Goal: Task Accomplishment & Management: Use online tool/utility

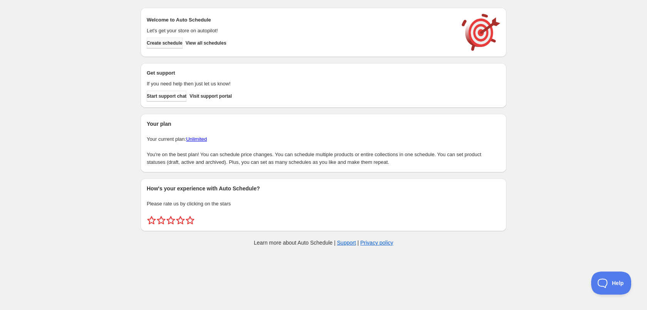
click at [173, 44] on span "Create schedule" at bounding box center [165, 43] width 36 height 6
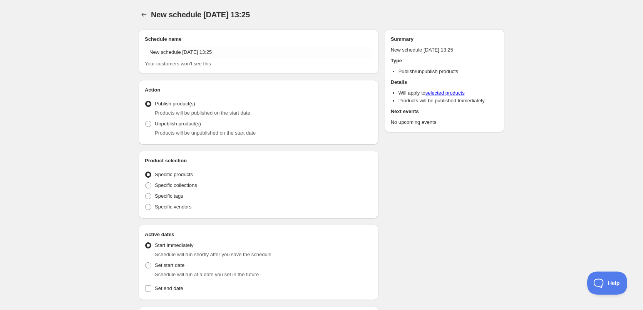
radio input "true"
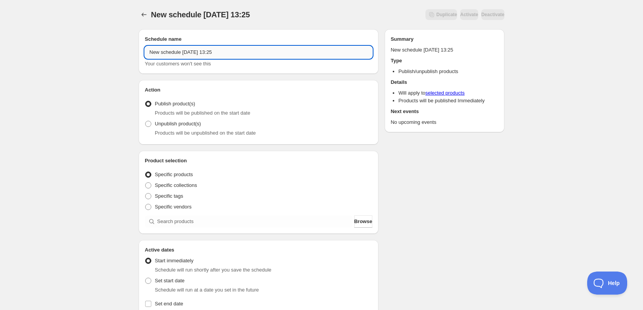
click at [231, 56] on input "New schedule Aug 30 2025 13:25" at bounding box center [259, 52] width 228 height 12
type input "31/08/2025"
click at [65, 81] on div "31/08/2025. This page is ready 31/08/2025 Duplicate Activate Deactivate More ac…" at bounding box center [321, 293] width 643 height 587
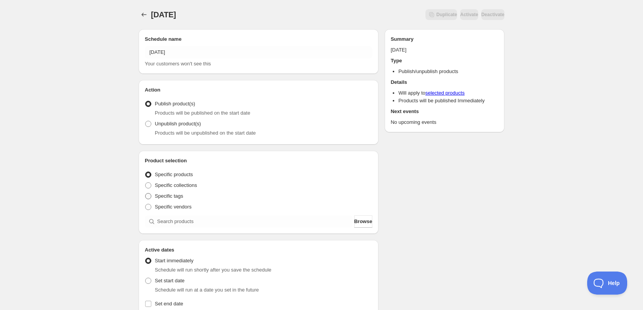
click at [149, 193] on span at bounding box center [148, 196] width 6 height 6
click at [146, 193] on input "Specific tags" at bounding box center [145, 193] width 0 height 0
radio input "true"
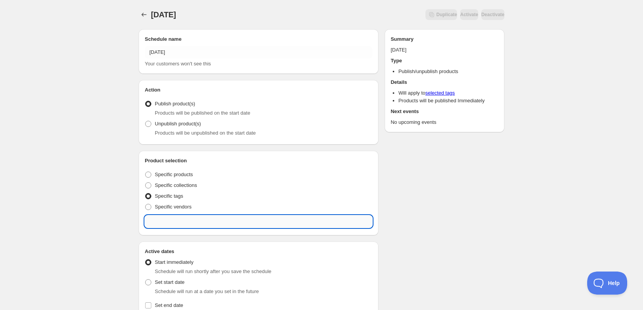
click at [167, 228] on input "text" at bounding box center [259, 222] width 228 height 12
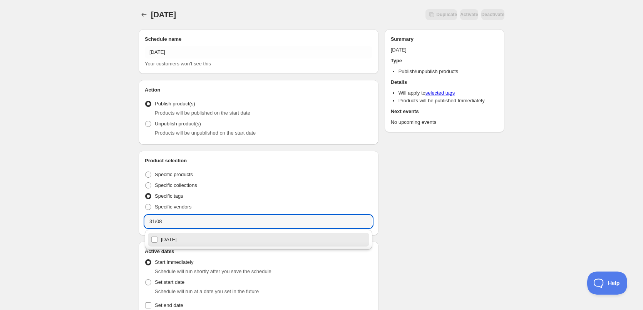
click at [163, 240] on div "31/08/2025" at bounding box center [258, 240] width 215 height 11
type input "31/08/2025"
checkbox input "true"
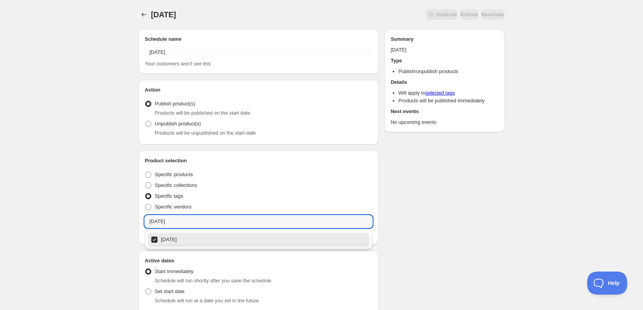
type input "31/08/2025"
click at [62, 217] on div "31/08/2025. This page is ready 31/08/2025 Duplicate Activate Deactivate More ac…" at bounding box center [321, 299] width 643 height 598
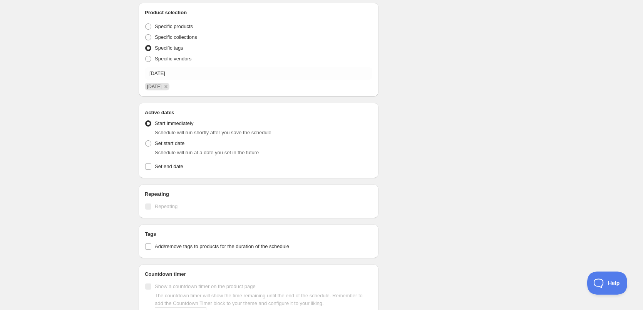
scroll to position [231, 0]
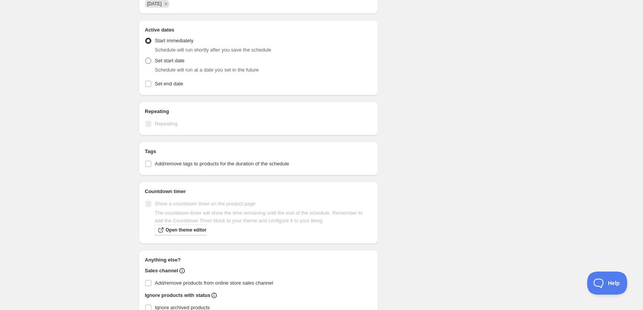
click at [150, 59] on span at bounding box center [148, 61] width 6 height 6
click at [146, 58] on input "Set start date" at bounding box center [145, 58] width 0 height 0
radio input "true"
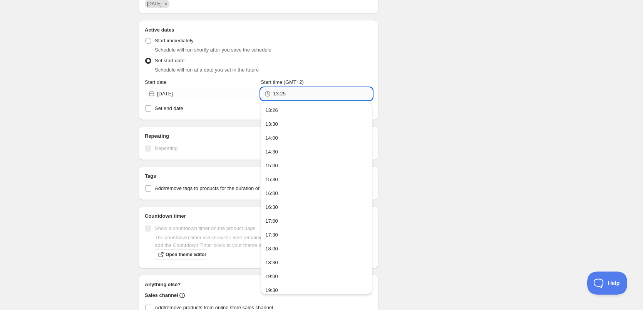
click at [282, 94] on input "13:25" at bounding box center [322, 94] width 99 height 12
click at [284, 240] on button "22:00" at bounding box center [316, 244] width 107 height 12
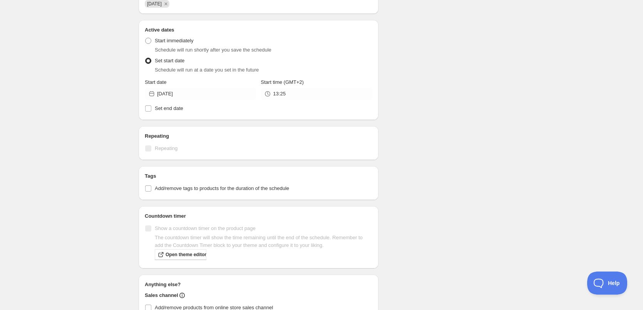
type input "22:00"
click at [154, 107] on label "Set end date" at bounding box center [259, 108] width 228 height 11
click at [151, 107] on input "Set end date" at bounding box center [148, 109] width 6 height 6
checkbox input "true"
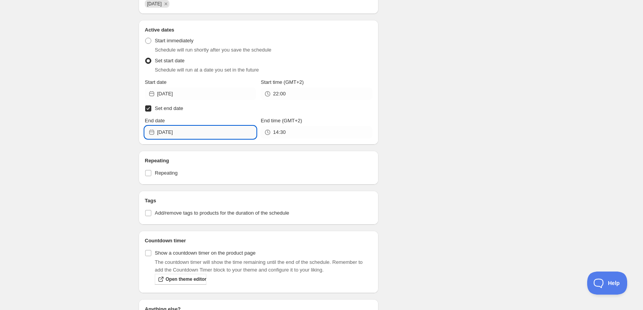
click at [222, 135] on input "2025-08-30" at bounding box center [206, 132] width 99 height 12
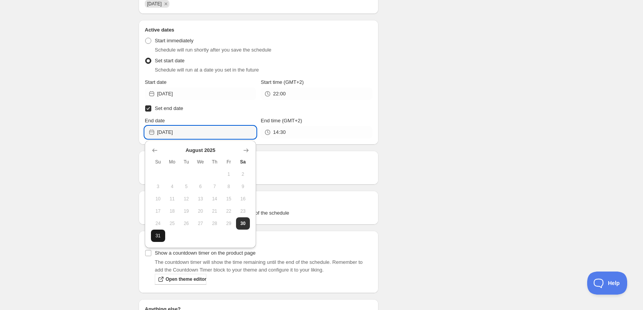
click at [158, 236] on span "31" at bounding box center [158, 236] width 8 height 6
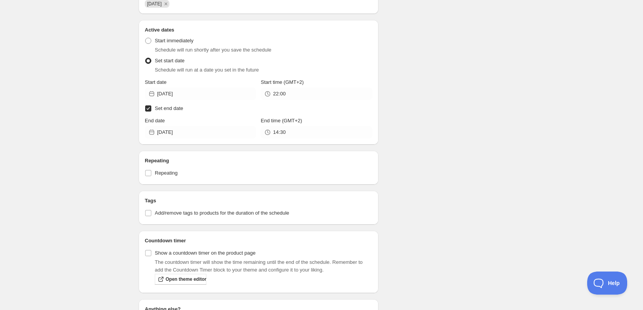
type input "2025-08-31"
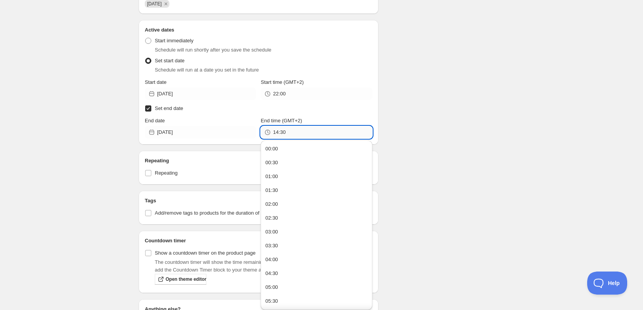
click at [290, 131] on input "14:30" at bounding box center [322, 132] width 99 height 12
click at [290, 261] on button "22:00" at bounding box center [316, 260] width 107 height 12
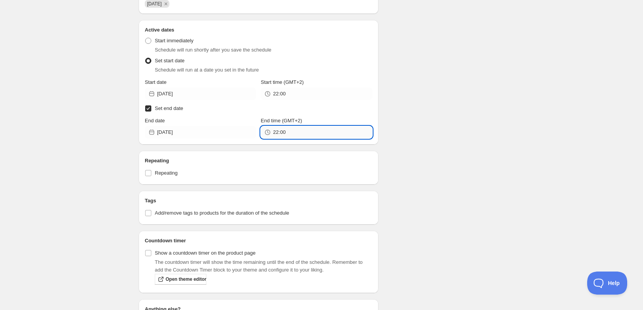
click at [282, 132] on input "22:00" at bounding box center [322, 132] width 99 height 12
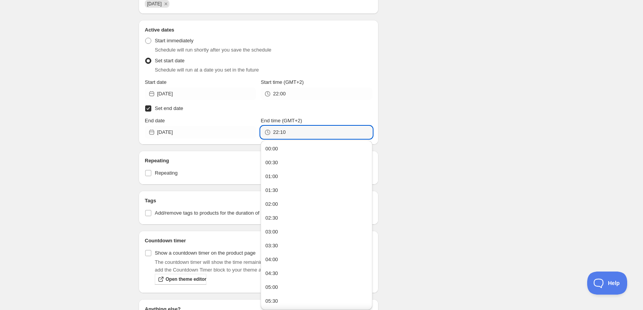
type input "22:10"
click at [470, 75] on div "Schedule name 31/08/2025 Your customers won't see this Action Action Publish pr…" at bounding box center [319, 115] width 372 height 646
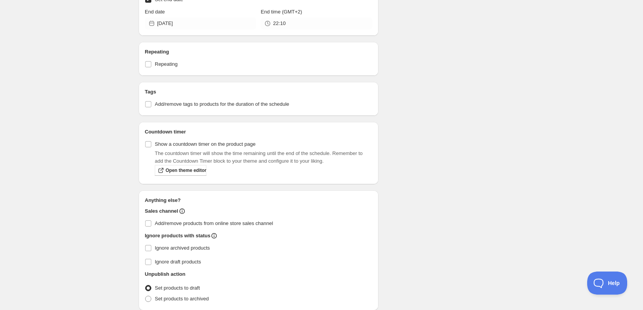
scroll to position [373, 0]
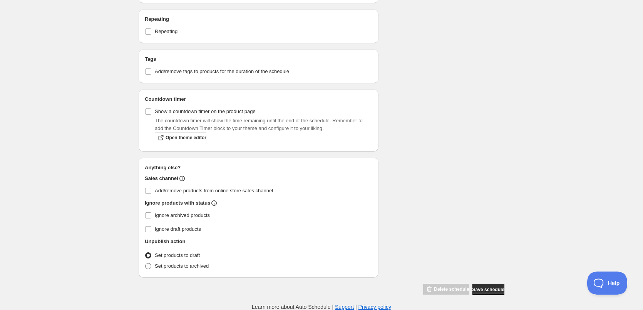
click at [147, 265] on span at bounding box center [148, 267] width 6 height 6
click at [146, 264] on input "Set products to archived" at bounding box center [145, 264] width 0 height 0
radio input "true"
click at [147, 216] on input "Ignore archived products" at bounding box center [148, 216] width 6 height 6
checkbox input "true"
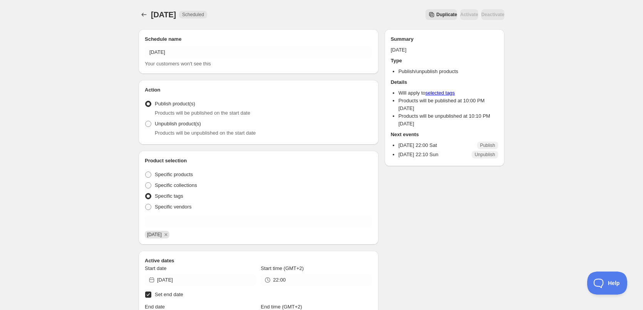
click at [144, 12] on icon "Schedules" at bounding box center [144, 15] width 8 height 8
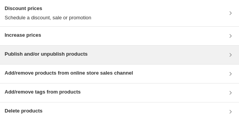
click at [60, 58] on div "Publish and/or unpublish products" at bounding box center [46, 54] width 83 height 9
